Goal: Check status: Check status

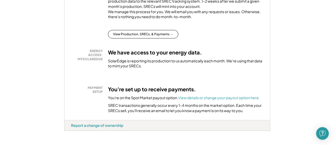
scroll to position [106, 0]
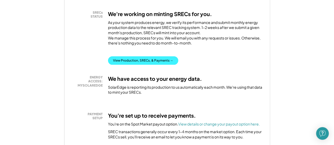
click at [128, 64] on button "View Production, SRECs, & Payments →" at bounding box center [143, 60] width 70 height 8
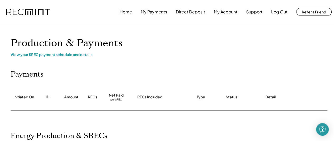
click at [21, 11] on img at bounding box center [28, 12] width 44 height 7
